Goal: Browse casually: Explore the website without a specific task or goal

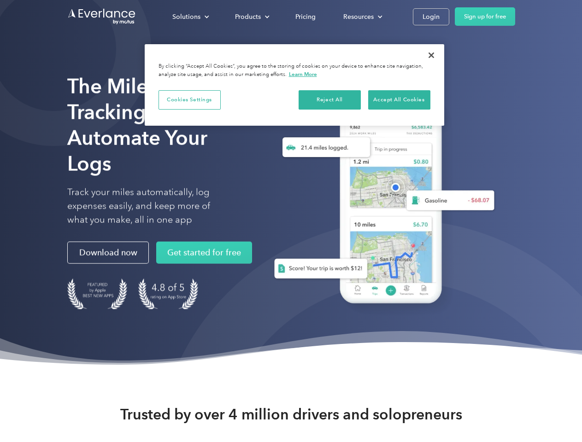
click at [190, 17] on div "Solutions" at bounding box center [186, 17] width 28 height 12
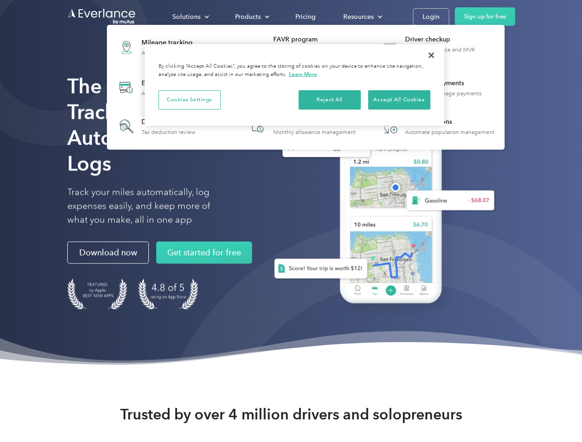
click at [251, 17] on div "Products" at bounding box center [248, 17] width 26 height 12
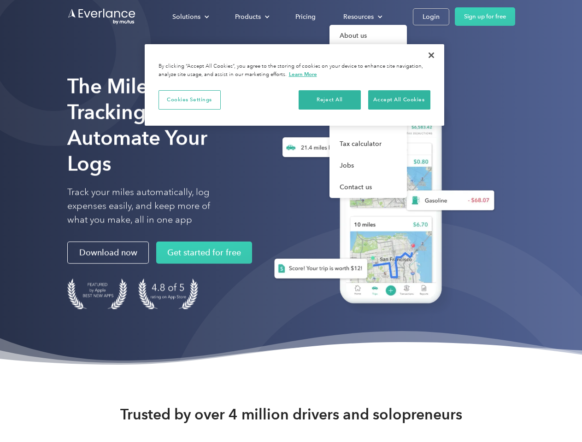
click at [362, 17] on div "Resources" at bounding box center [358, 17] width 30 height 12
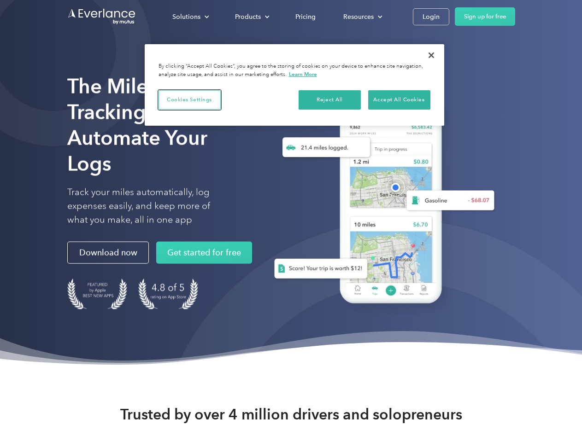
click at [189, 100] on button "Cookies Settings" at bounding box center [190, 99] width 62 height 19
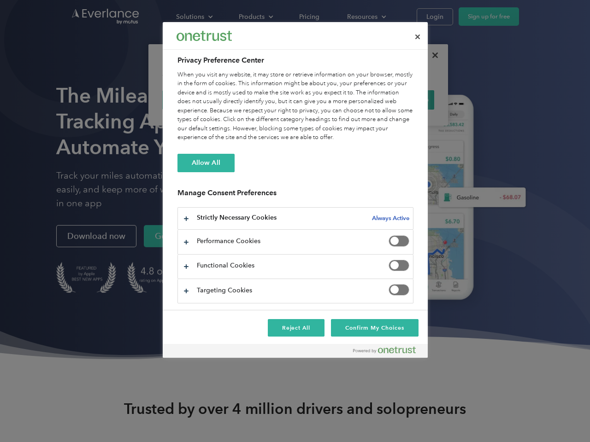
click at [330, 100] on div "When you visit any website, it may store or retrieve information on your browse…" at bounding box center [295, 107] width 236 height 72
click at [399, 100] on div "When you visit any website, it may store or retrieve information on your browse…" at bounding box center [295, 107] width 236 height 72
click at [431, 55] on div at bounding box center [295, 221] width 590 height 442
